Goal: Book appointment/travel/reservation

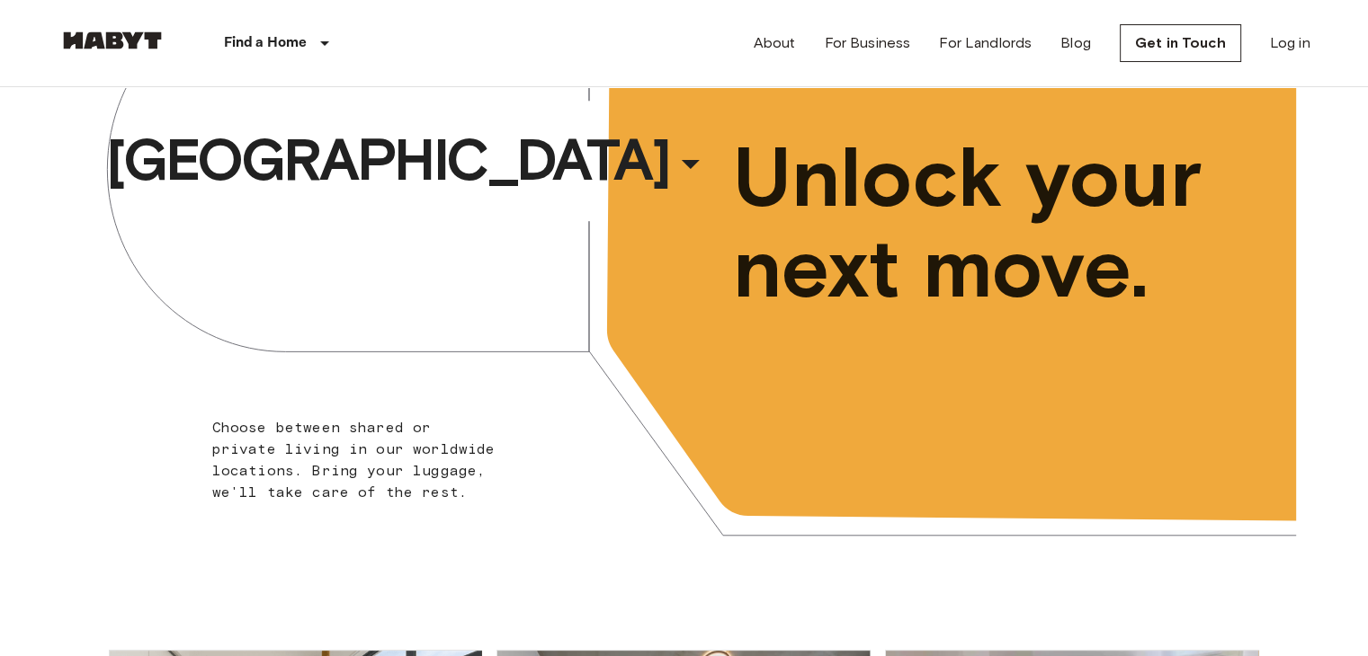
scroll to position [130, 0]
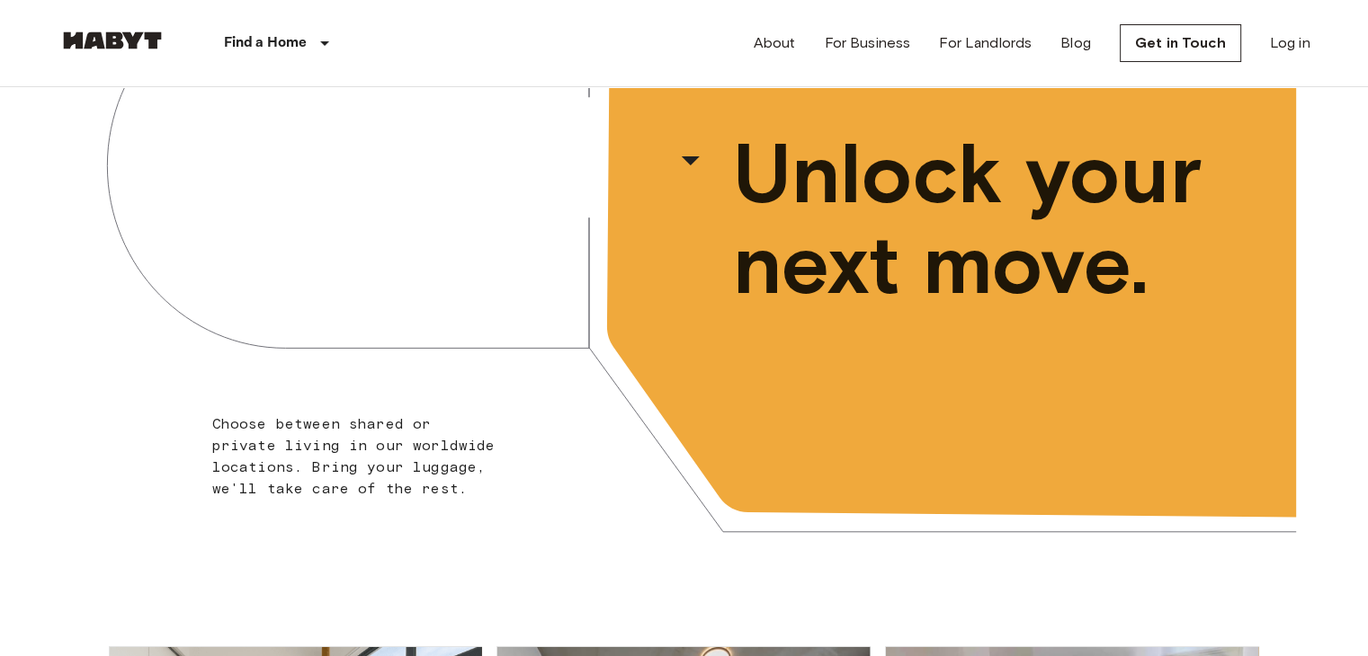
click at [468, 252] on div "Amsterdam ​ ​ Choose between shared or private living in our worldwide location…" at bounding box center [684, 269] width 1223 height 625
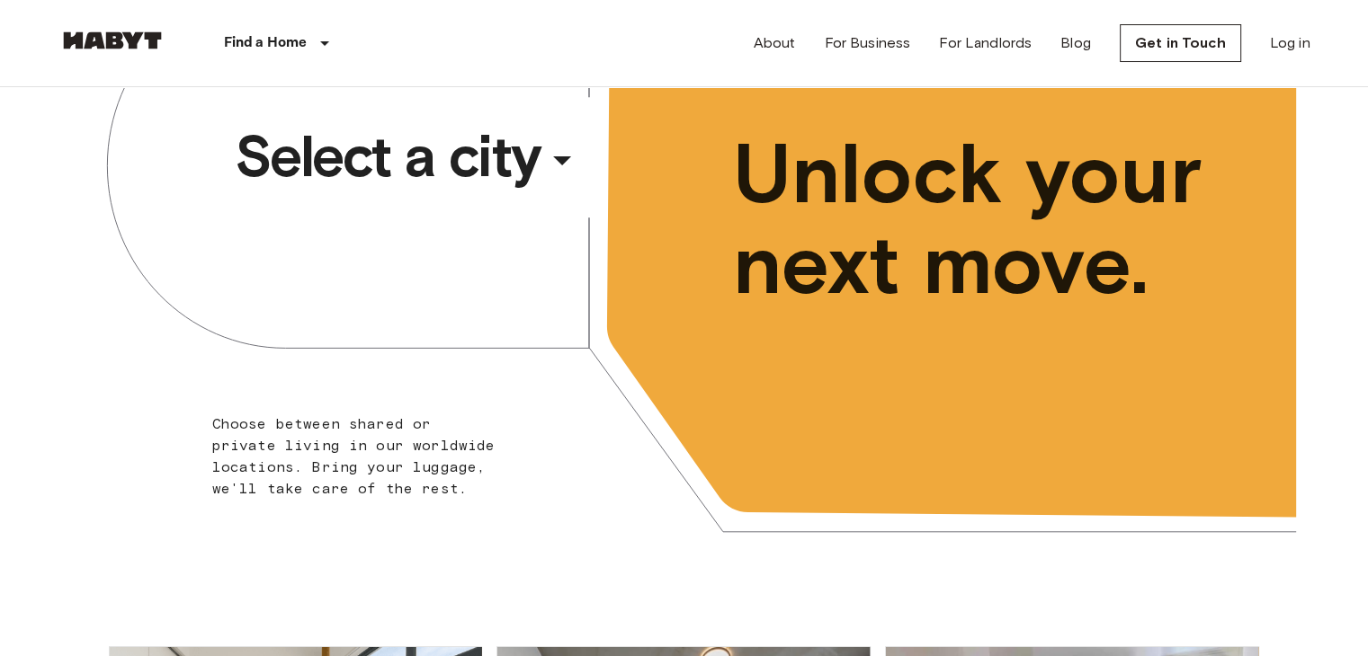
click at [504, 129] on span "Select a city" at bounding box center [388, 156] width 306 height 72
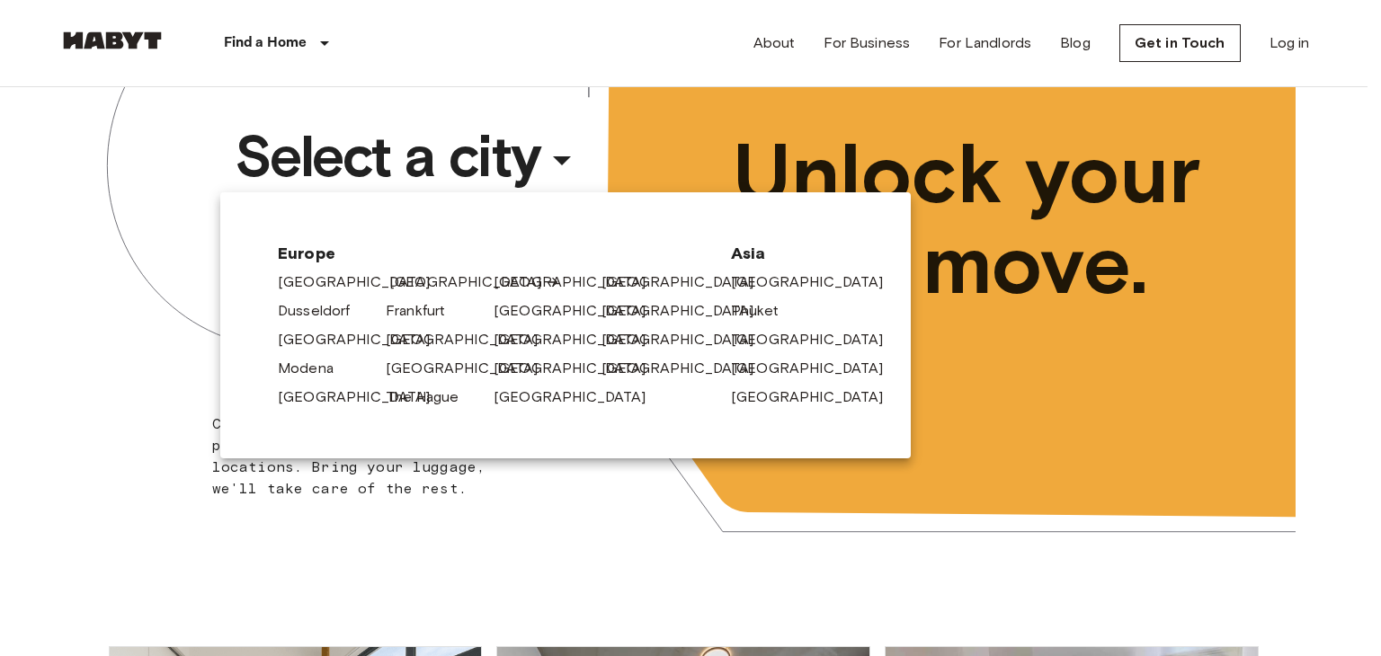
click at [403, 285] on link "[GEOGRAPHIC_DATA]" at bounding box center [474, 283] width 171 height 22
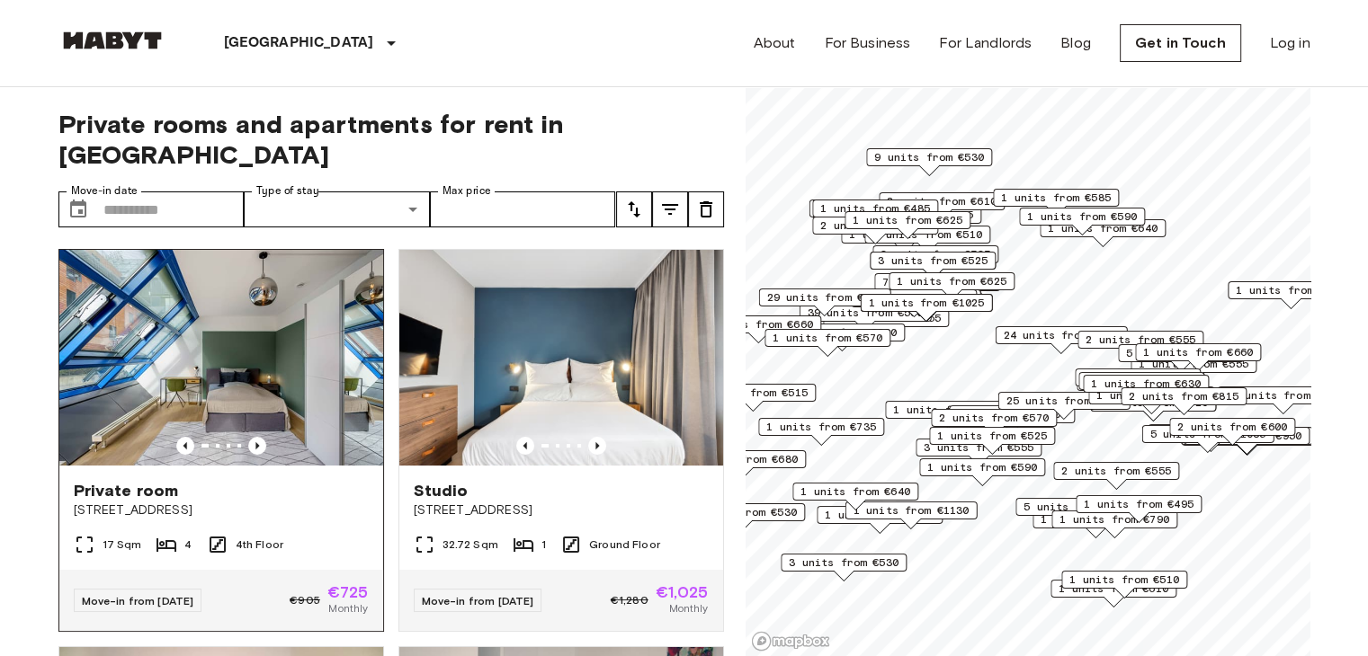
click at [206, 308] on img at bounding box center [221, 358] width 324 height 216
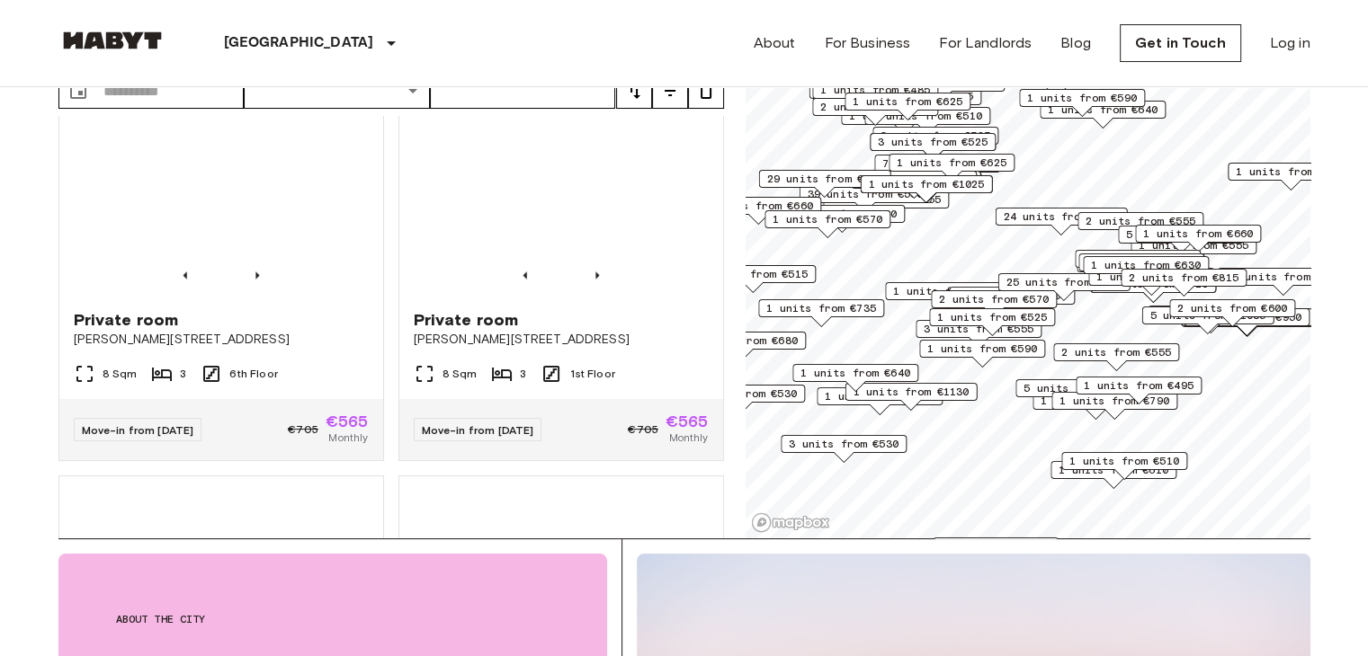
scroll to position [3247, 0]
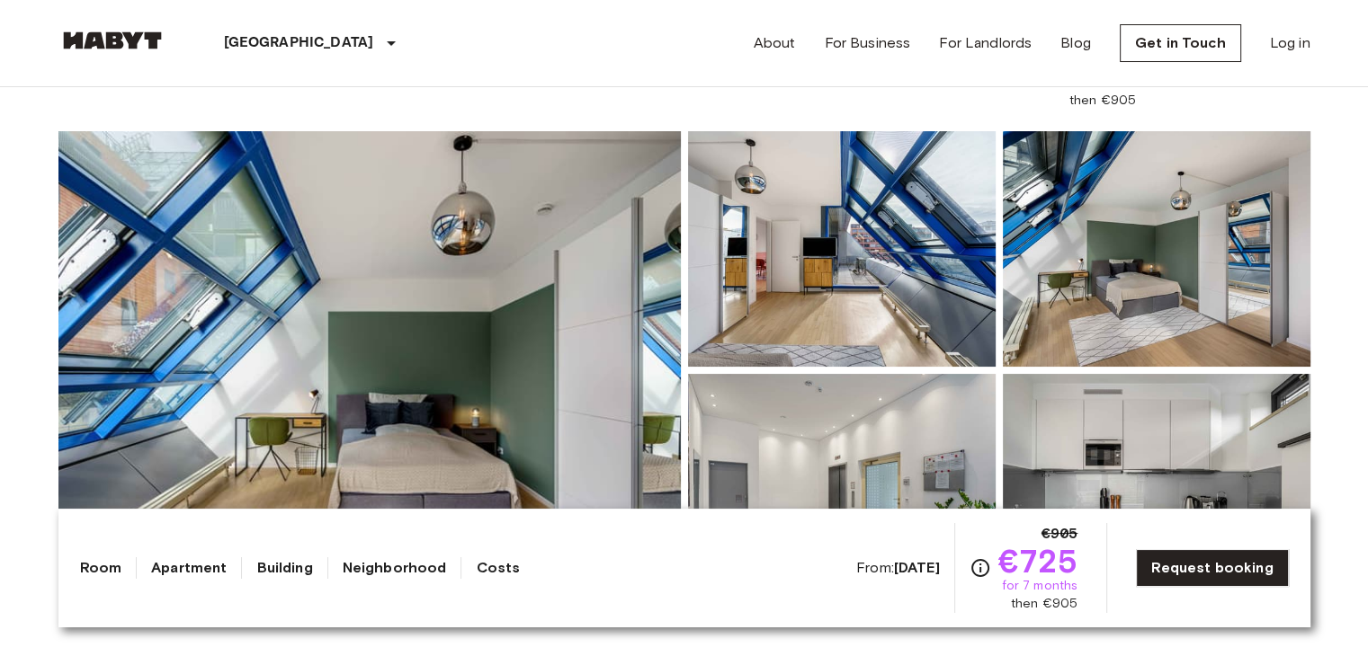
scroll to position [179, 0]
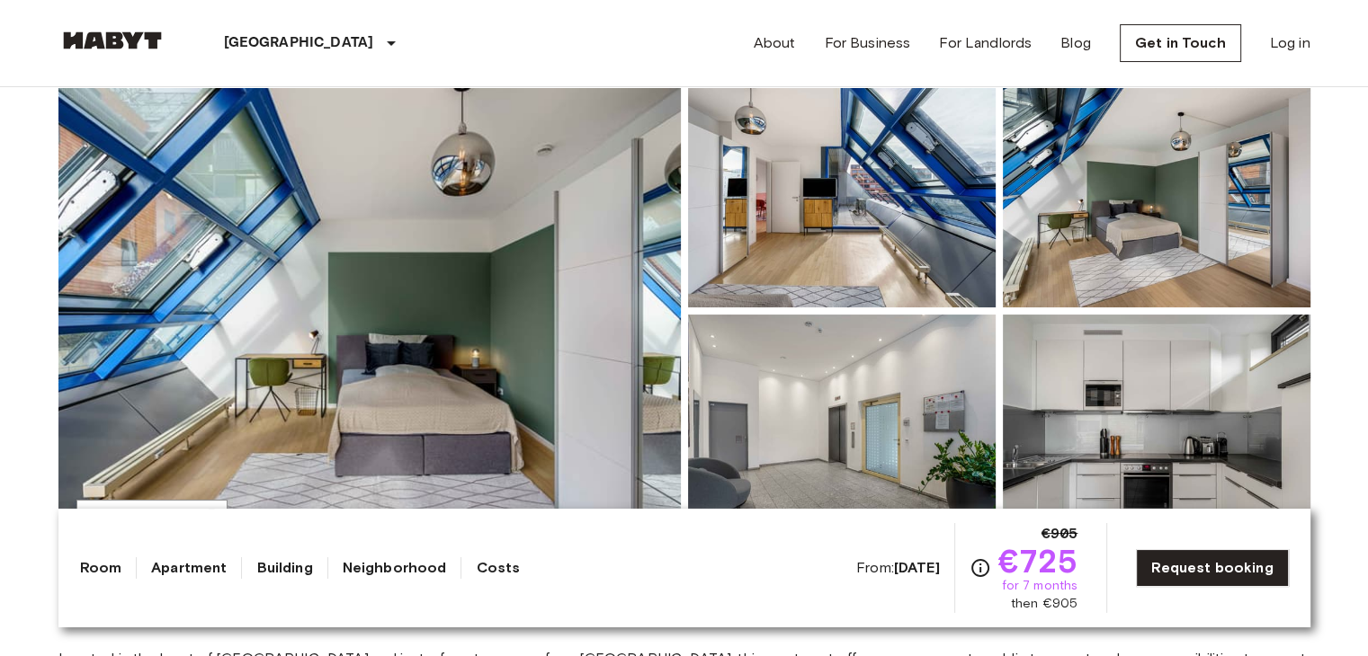
click at [586, 236] on img at bounding box center [369, 311] width 622 height 478
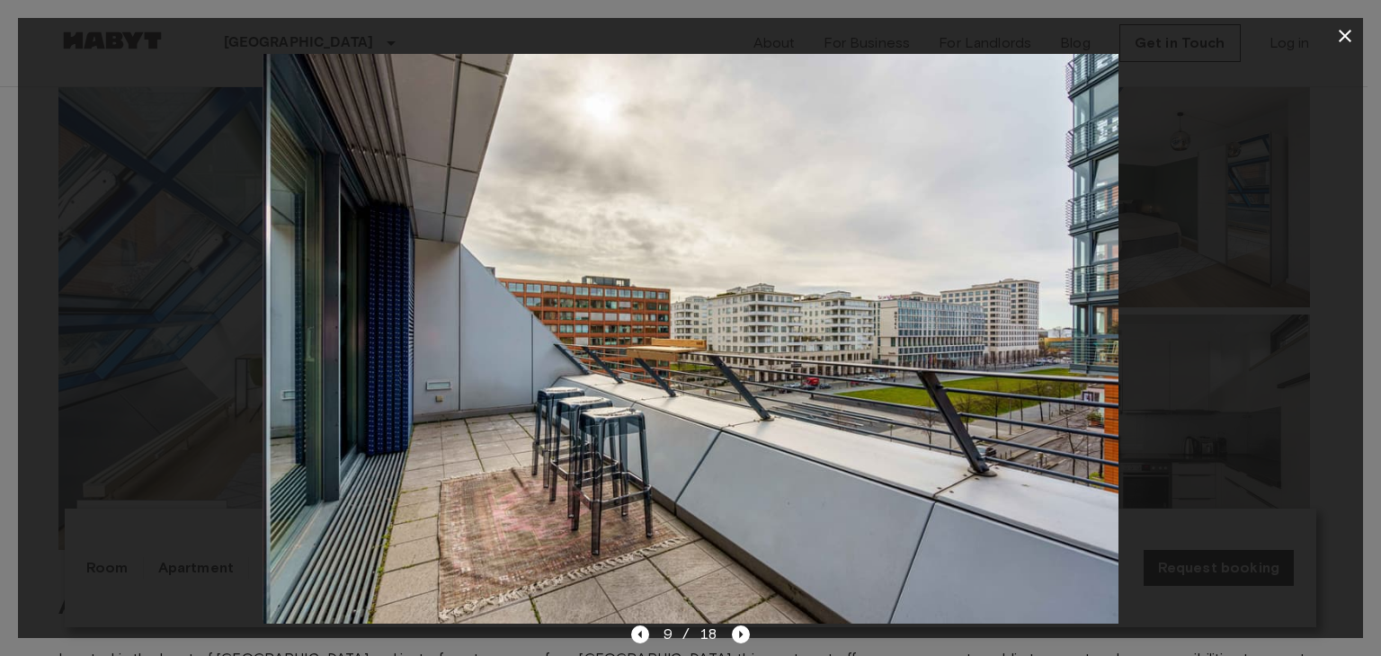
click at [1327, 174] on div at bounding box center [690, 339] width 1345 height 570
click at [1352, 45] on icon "button" at bounding box center [1345, 36] width 22 height 22
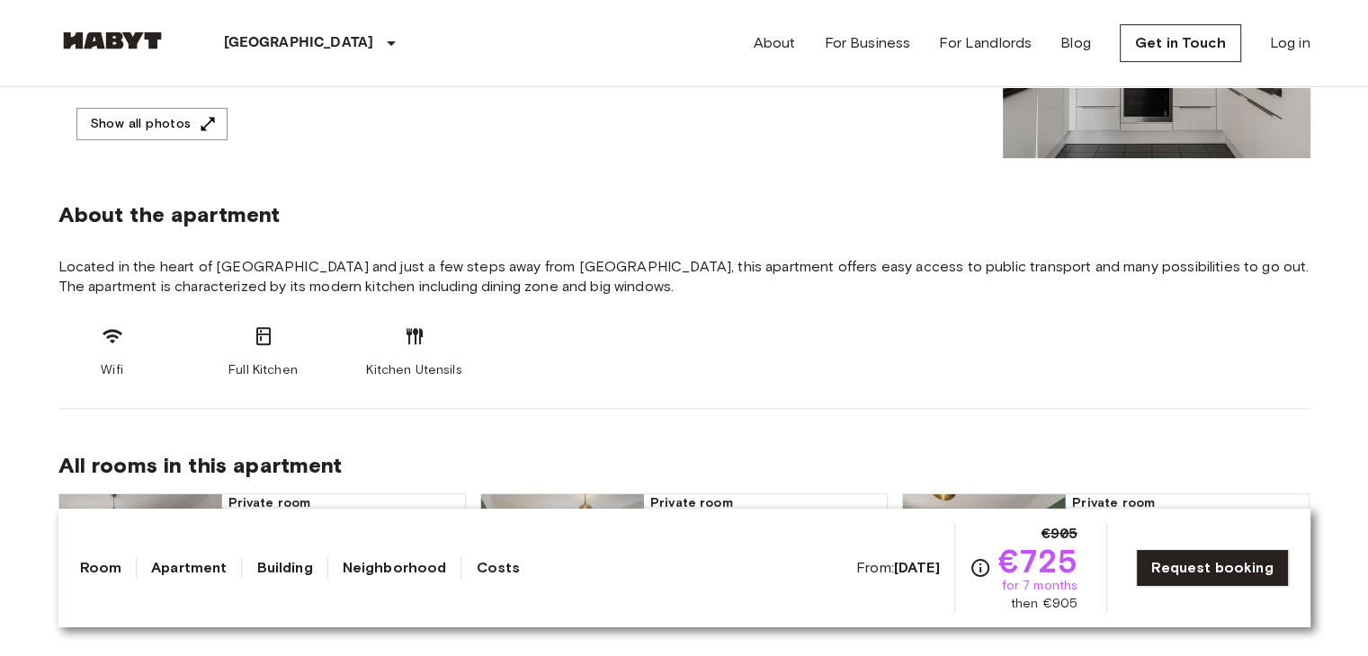
scroll to position [502, 0]
